Goal: Use online tool/utility: Utilize a website feature to perform a specific function

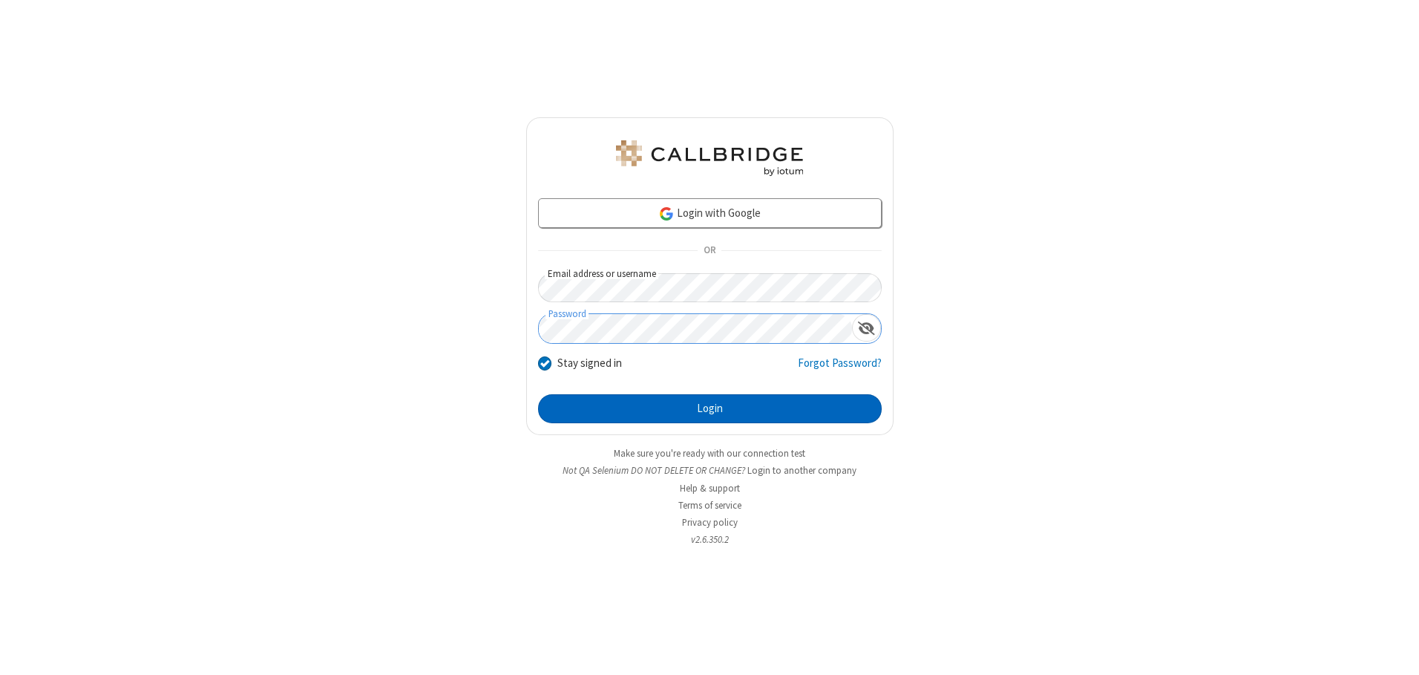
click at [710, 408] on button "Login" at bounding box center [710, 409] width 344 height 30
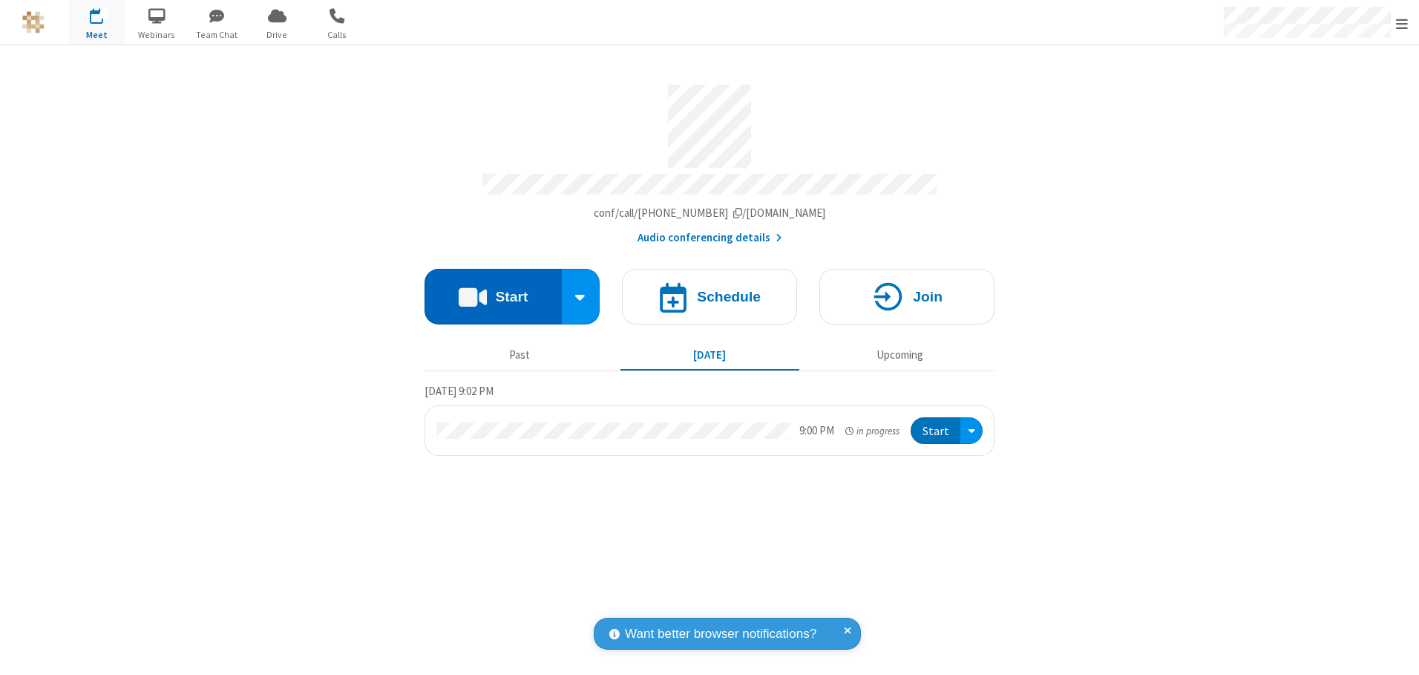
click at [493, 291] on button "Start" at bounding box center [493, 297] width 137 height 56
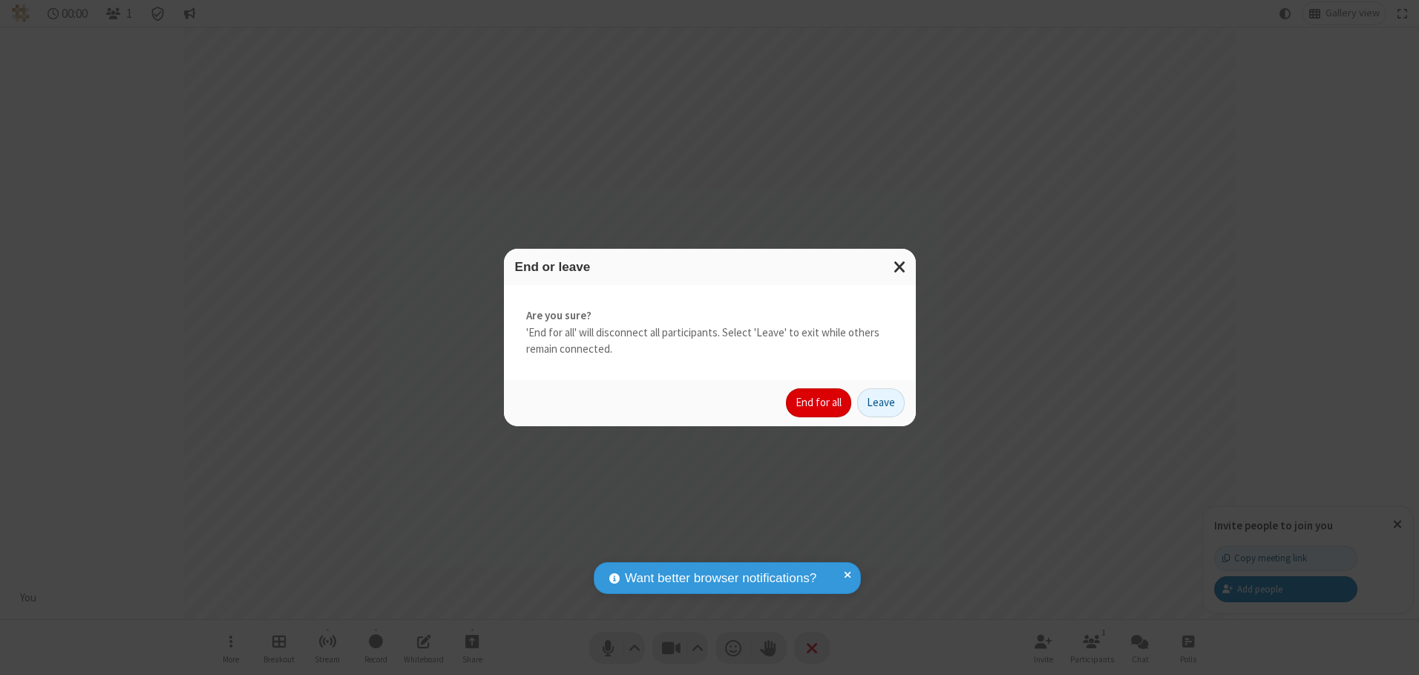
click at [820, 402] on button "End for all" at bounding box center [818, 403] width 65 height 30
